Goal: Task Accomplishment & Management: Manage account settings

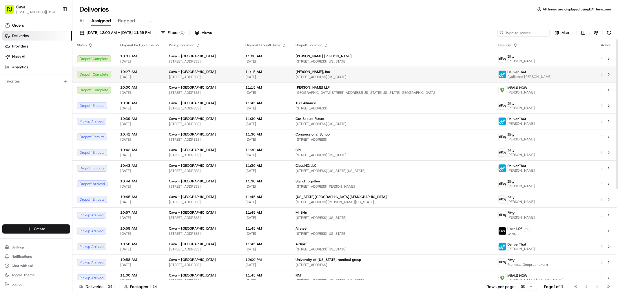
click at [286, 73] on span "11:15 AM" at bounding box center [265, 71] width 41 height 5
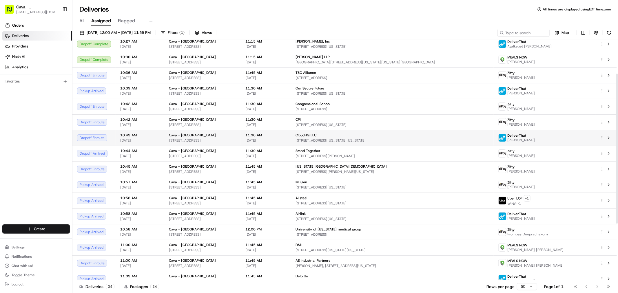
scroll to position [64, 0]
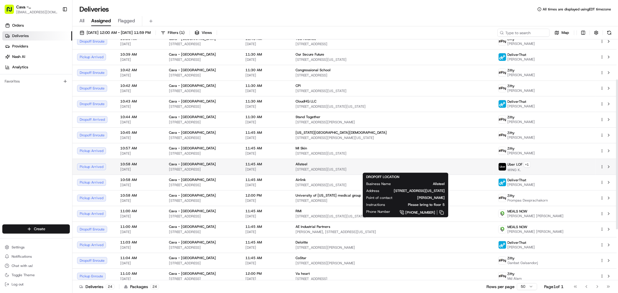
click at [307, 163] on span "Allsteel" at bounding box center [301, 164] width 12 height 5
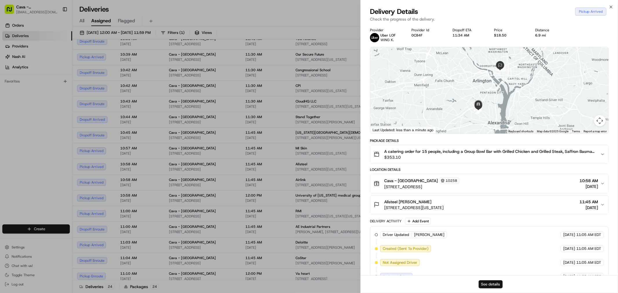
click at [497, 284] on button "See details" at bounding box center [490, 284] width 24 height 8
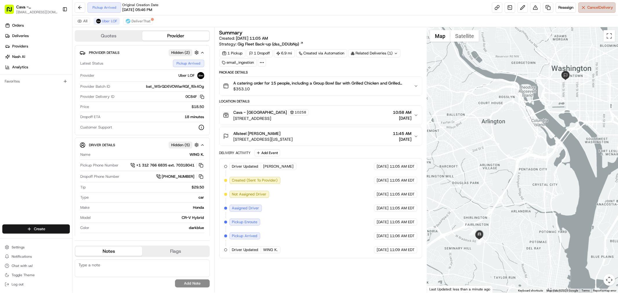
click at [588, 10] on button "Cancel Delivery" at bounding box center [596, 7] width 37 height 10
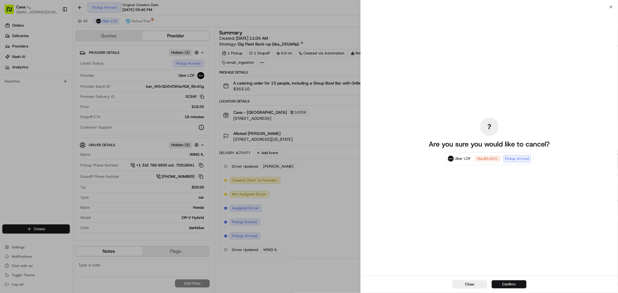
click at [515, 286] on button "Confirm" at bounding box center [508, 284] width 35 height 8
